Goal: Book appointment/travel/reservation

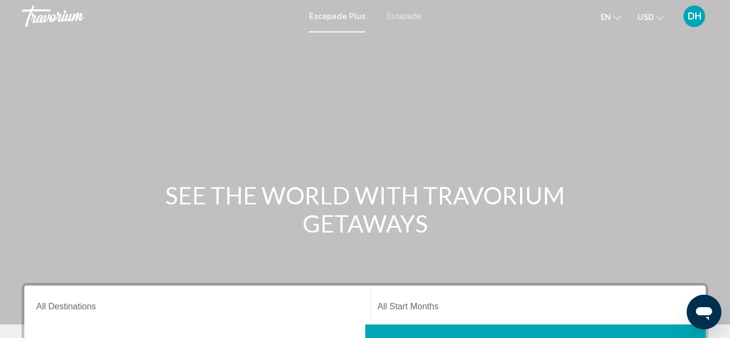
click at [405, 13] on font "Escapade" at bounding box center [404, 16] width 34 height 9
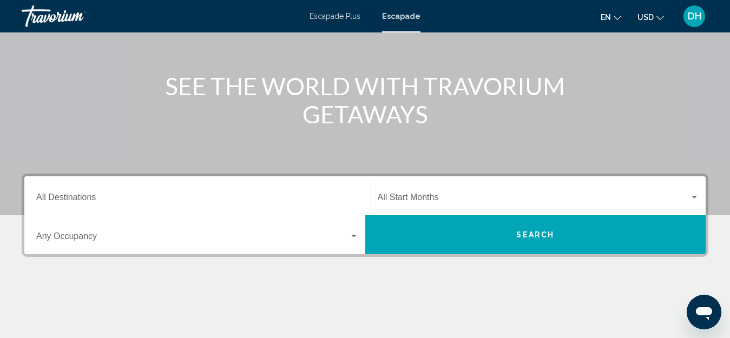
scroll to position [162, 0]
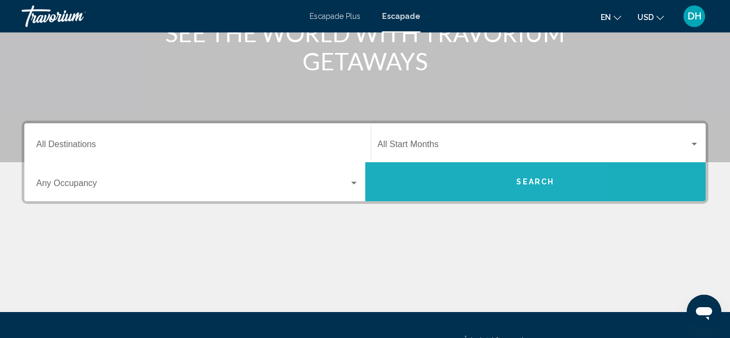
click at [451, 176] on button "Search" at bounding box center [535, 181] width 341 height 39
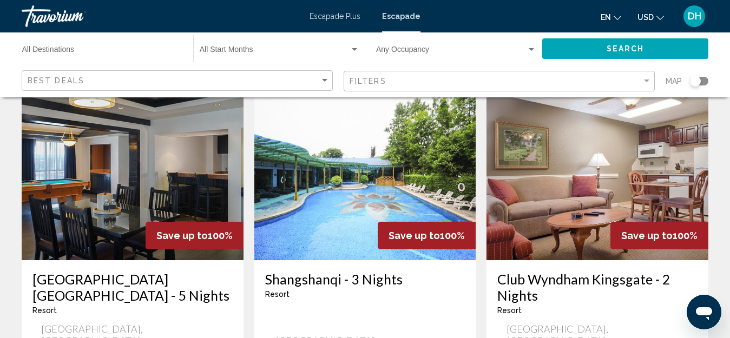
scroll to position [487, 0]
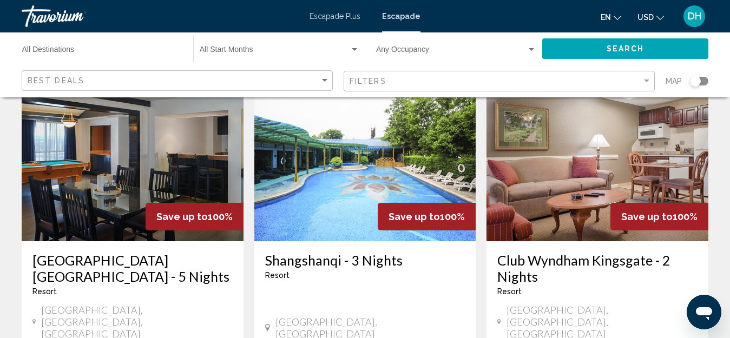
click at [127, 120] on img "Conținut principal" at bounding box center [133, 154] width 222 height 173
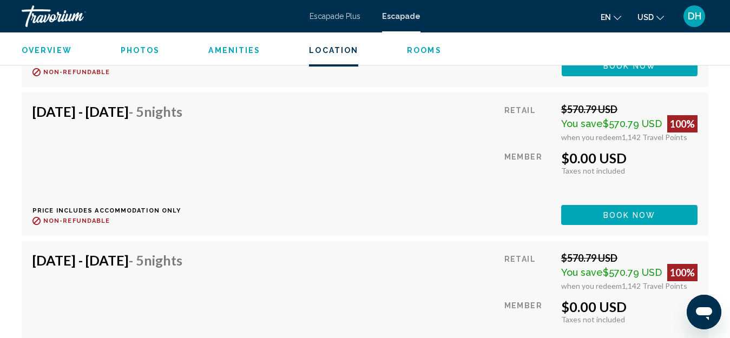
scroll to position [3746, 0]
